Goal: Task Accomplishment & Management: Complete application form

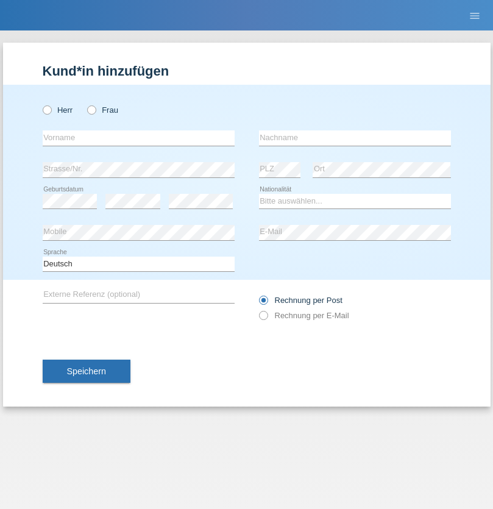
radio input "true"
click at [138, 138] on input "text" at bounding box center [139, 137] width 192 height 15
type input "[PERSON_NAME]"
click at [355, 138] on input "text" at bounding box center [355, 137] width 192 height 15
type input "Irakoze"
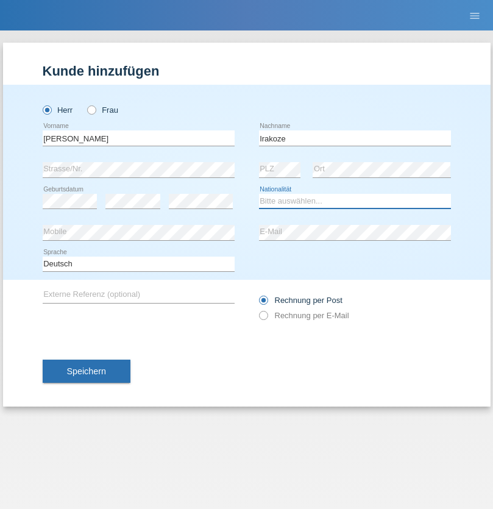
select select "CH"
